Goal: Task Accomplishment & Management: Complete application form

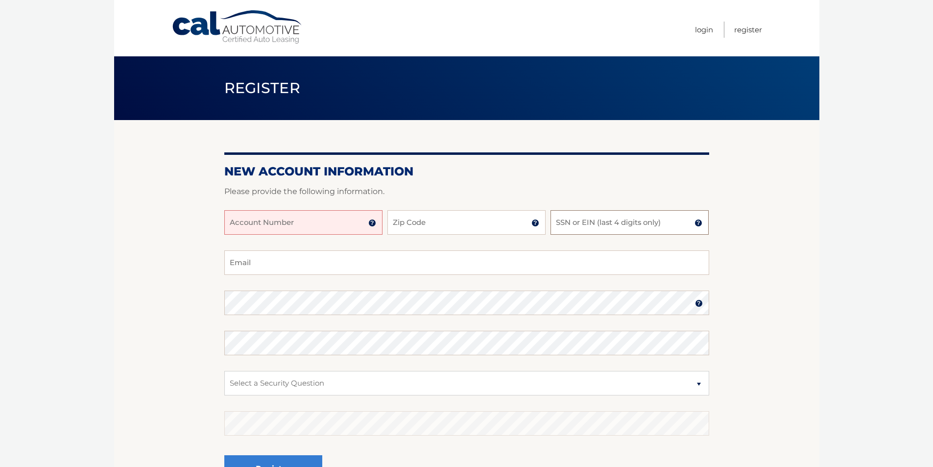
click at [602, 224] on input "SSN or EIN (last 4 digits only)" at bounding box center [630, 222] width 158 height 24
paste input "5716"
type input "5716"
click at [795, 277] on section "New Account Information Please provide the following information. Account Numbe…" at bounding box center [466, 311] width 705 height 383
click at [436, 227] on input "Zip Code" at bounding box center [467, 222] width 158 height 24
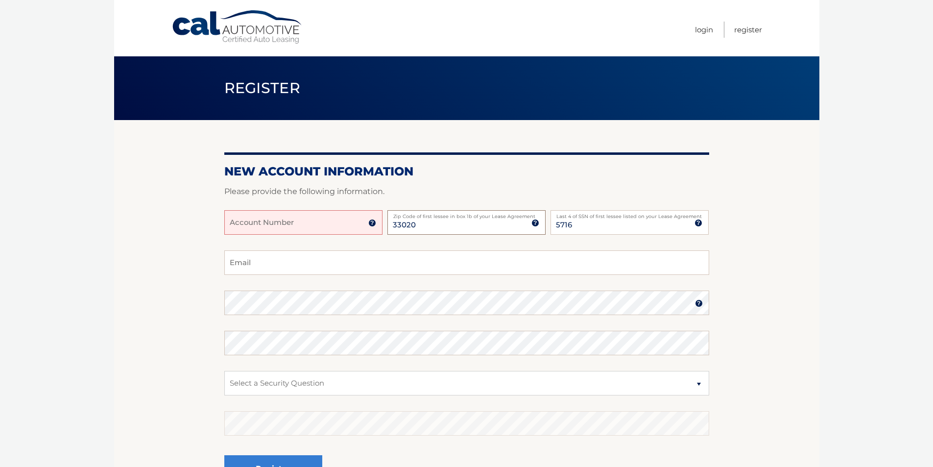
type input "33020"
click at [479, 183] on form "New Account Information Please provide the following information. Account Numbe…" at bounding box center [466, 333] width 485 height 339
click at [378, 267] on input "Email" at bounding box center [466, 262] width 485 height 24
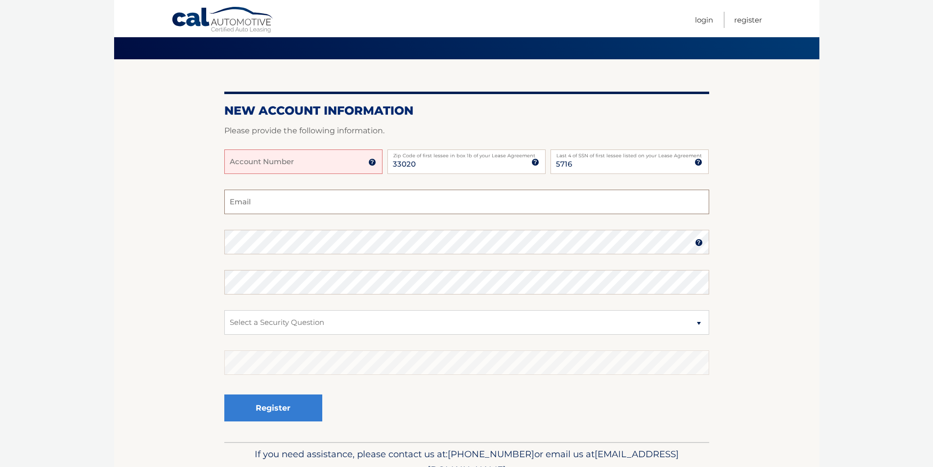
scroll to position [110, 0]
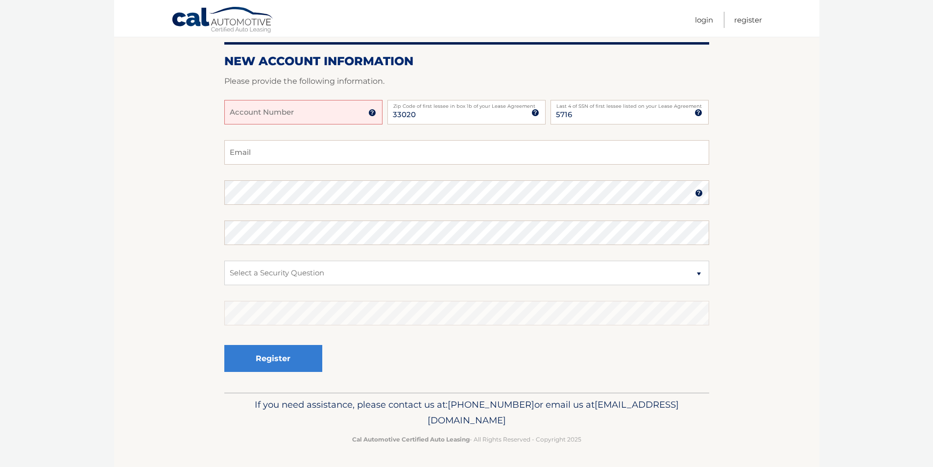
drag, startPoint x: 269, startPoint y: 105, endPoint x: 270, endPoint y: 115, distance: 9.8
click at [270, 105] on input "Account Number" at bounding box center [303, 112] width 158 height 24
click at [274, 122] on input "Account Number" at bounding box center [303, 112] width 158 height 24
drag, startPoint x: 321, startPoint y: 112, endPoint x: 363, endPoint y: 111, distance: 41.2
click at [322, 112] on input "Account Number" at bounding box center [303, 112] width 158 height 24
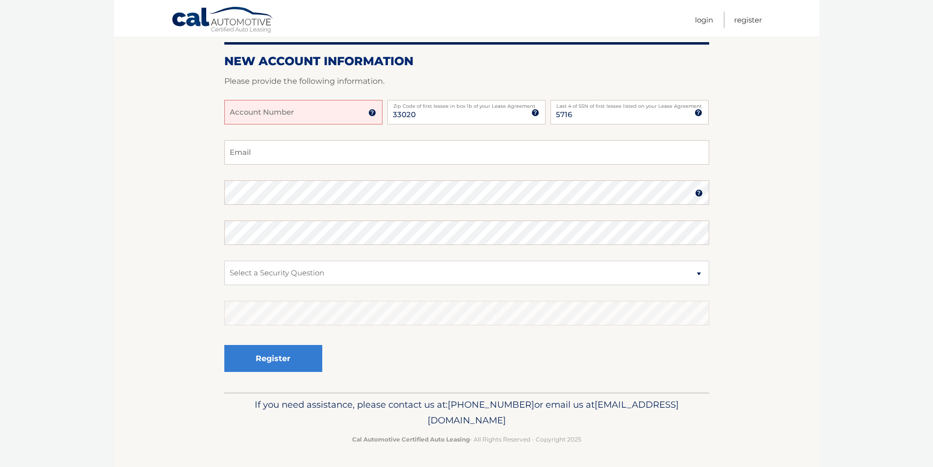
click at [374, 113] on img at bounding box center [372, 113] width 8 height 8
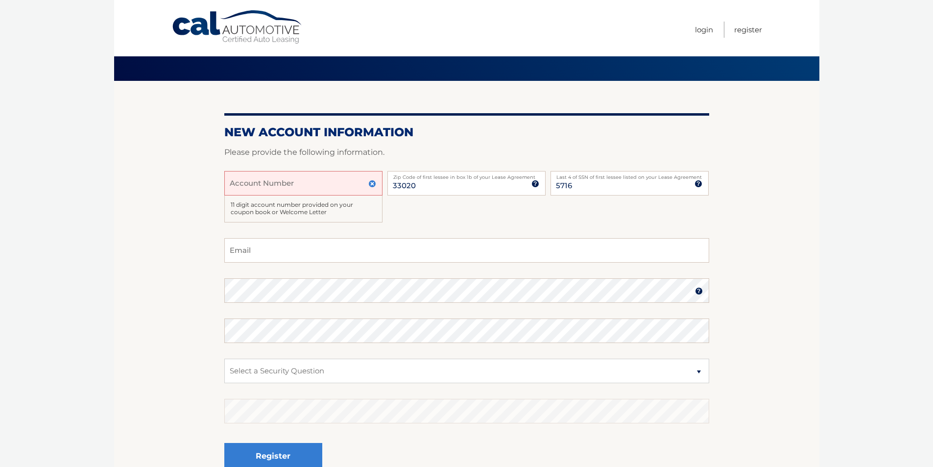
scroll to position [0, 0]
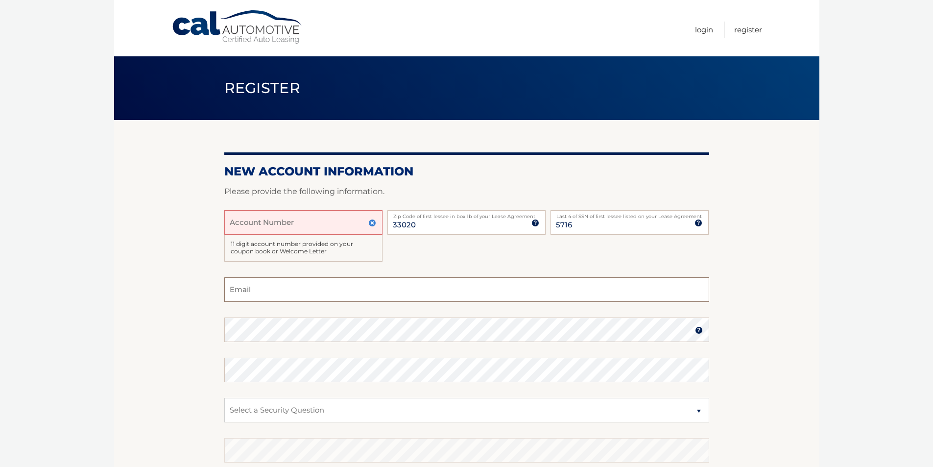
click at [284, 289] on input "Email" at bounding box center [466, 289] width 485 height 24
click at [200, 287] on section "New Account Information Please provide the following information. Account Numbe…" at bounding box center [466, 325] width 705 height 410
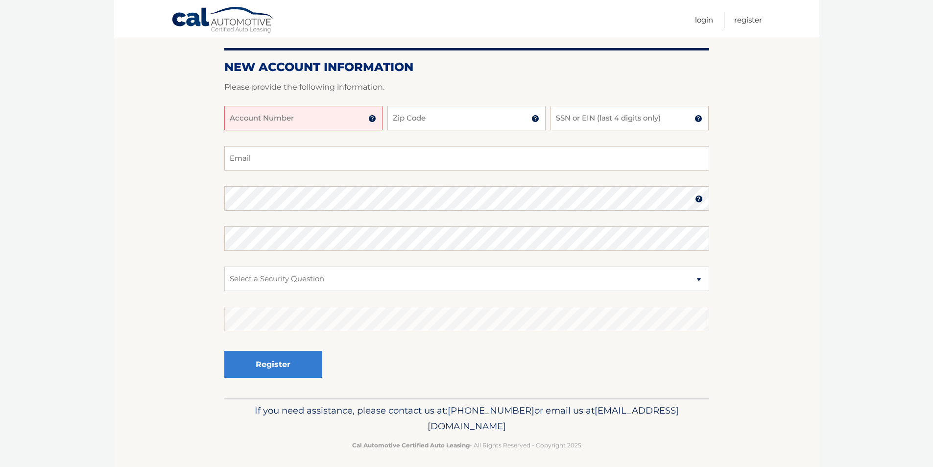
scroll to position [110, 0]
